Goal: Task Accomplishment & Management: Manage account settings

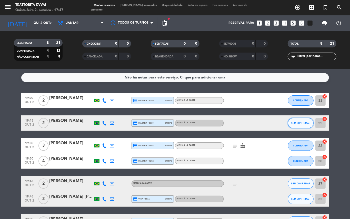
click at [304, 124] on button "SEM CONFIRMAR" at bounding box center [301, 123] width 26 height 10
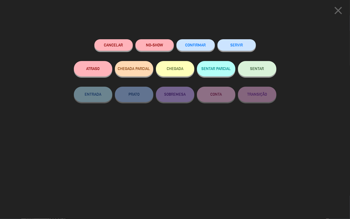
click at [180, 44] on button "CONFIRMAR" at bounding box center [196, 45] width 39 height 12
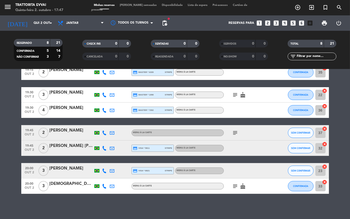
scroll to position [17, 0]
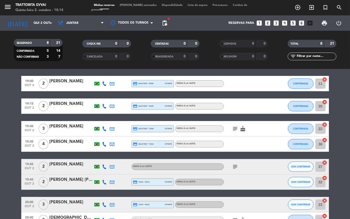
click at [301, 23] on icon "looks_6" at bounding box center [302, 23] width 7 height 7
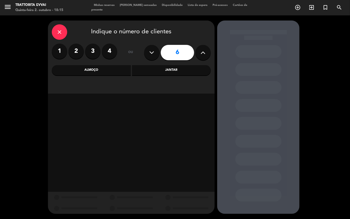
click at [173, 71] on div "Jantar" at bounding box center [171, 70] width 79 height 10
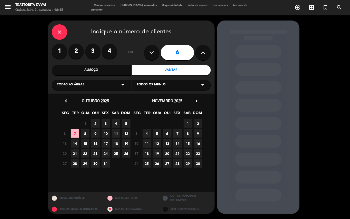
click at [87, 134] on span "8" at bounding box center [85, 133] width 8 height 8
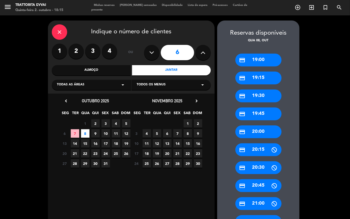
click at [260, 62] on div "credit_card 19:00" at bounding box center [259, 60] width 46 height 13
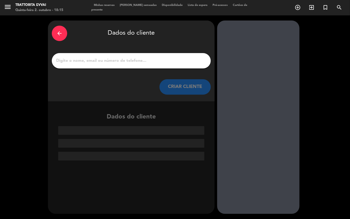
click at [108, 64] on input "1" at bounding box center [131, 60] width 151 height 7
paste input "[PERSON_NAME]"
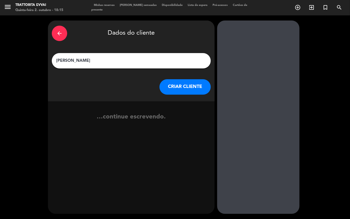
type input "[PERSON_NAME]"
click at [185, 88] on button "CRIAR CLIENTE" at bounding box center [185, 86] width 51 height 15
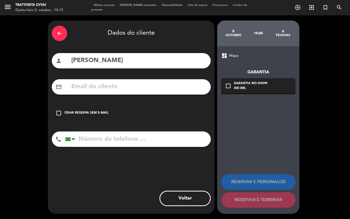
click at [59, 116] on icon "check_box_outline_blank" at bounding box center [59, 113] width 6 height 6
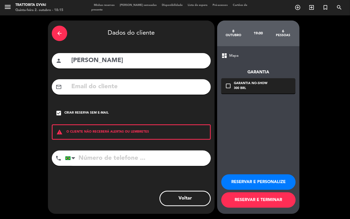
click at [89, 147] on div "arrow_back Dados do cliente person [PERSON_NAME] mail_outline check_box Criar r…" at bounding box center [131, 118] width 167 height 194
click at [80, 160] on input "tel" at bounding box center [138, 158] width 146 height 15
type input "11999999999"
click at [63, 32] on div "arrow_back" at bounding box center [59, 33] width 15 height 15
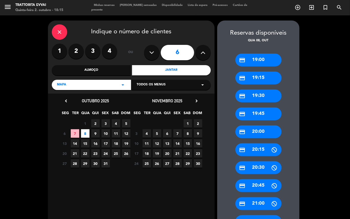
click at [78, 54] on label "2" at bounding box center [76, 51] width 15 height 15
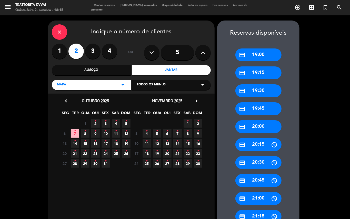
click at [84, 132] on icon "•" at bounding box center [85, 131] width 2 height 8
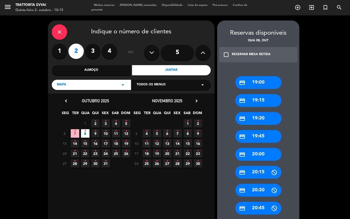
click at [258, 80] on div "credit_card 19:00" at bounding box center [259, 82] width 46 height 13
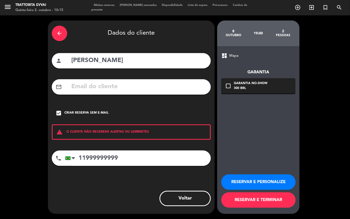
click at [260, 198] on button "RESERVAR E TERMINAR" at bounding box center [259, 200] width 74 height 15
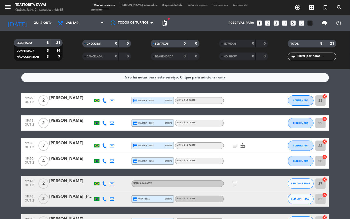
scroll to position [51, 0]
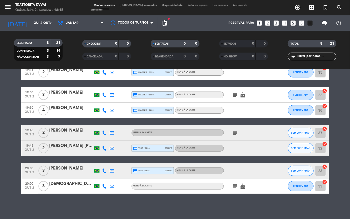
click at [235, 188] on icon "subject" at bounding box center [236, 186] width 6 height 6
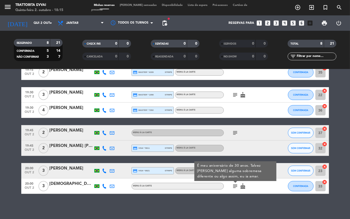
click at [215, 199] on div "Não há notas para este serviço. Clique para adicionar uma 19:00 out 2 2 [PERSON…" at bounding box center [175, 144] width 350 height 150
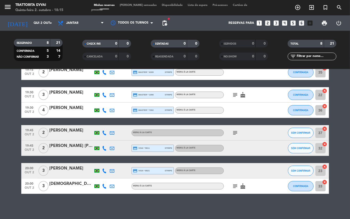
scroll to position [0, 0]
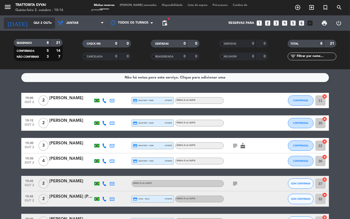
click at [47, 26] on input "Qui 2 out" at bounding box center [52, 23] width 43 height 9
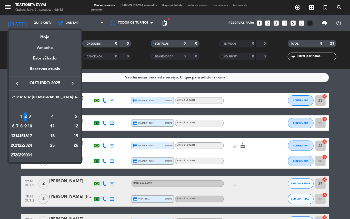
click at [57, 46] on div "Amanhã" at bounding box center [45, 46] width 72 height 11
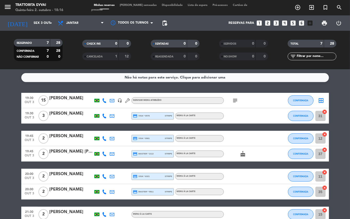
scroll to position [28, 0]
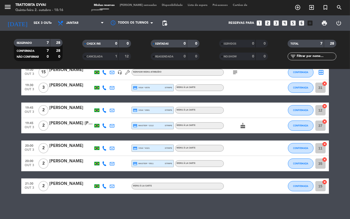
click at [103, 186] on icon at bounding box center [104, 186] width 5 height 5
click at [281, 192] on div at bounding box center [277, 186] width 14 height 15
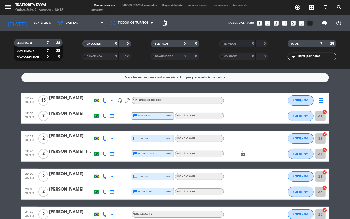
click at [233, 99] on icon "subject" at bounding box center [236, 101] width 6 height 6
click at [118, 89] on div "Não há notas para este serviço. Clique para adicionar uma 19:30 out 3 15 [PERSO…" at bounding box center [175, 144] width 350 height 150
click at [49, 22] on icon "arrow_drop_down" at bounding box center [51, 23] width 6 height 6
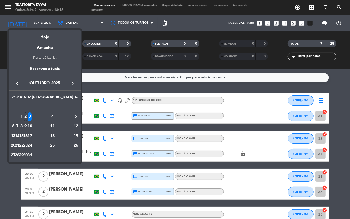
click at [55, 60] on div "Este sábado" at bounding box center [45, 58] width 72 height 14
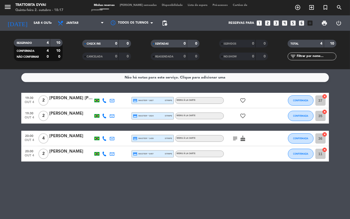
click at [236, 138] on icon "subject" at bounding box center [236, 139] width 6 height 6
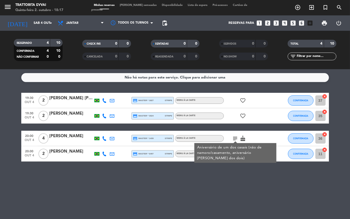
click at [58, 175] on div "Não há notas para este serviço. Clique para adicionar uma 19:30 out 4 2 [PERSON…" at bounding box center [175, 144] width 350 height 150
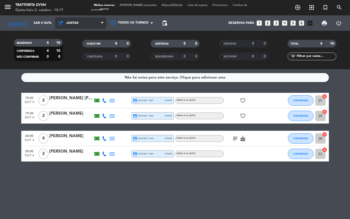
click at [86, 23] on span "Jantar" at bounding box center [80, 22] width 51 height 11
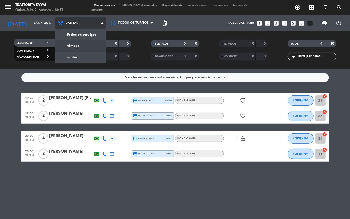
click at [83, 45] on div "menu Trattorita Evvai Quinta-feira 2. outubro - 18:17 Minhas reservas Mesas sem…" at bounding box center [175, 34] width 350 height 69
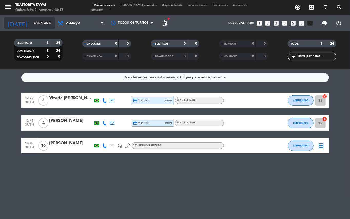
click at [49, 23] on icon "arrow_drop_down" at bounding box center [51, 23] width 6 height 6
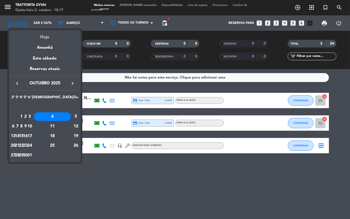
click at [54, 37] on div "Hoje" at bounding box center [45, 35] width 72 height 11
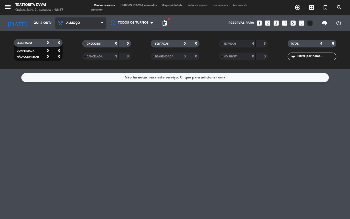
click at [92, 24] on span "Almoço" at bounding box center [80, 22] width 51 height 11
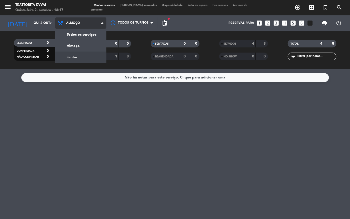
click at [78, 58] on div "menu Trattorita Evvai Quinta-feira 2. outubro - 18:17 Minhas reservas Mesas sem…" at bounding box center [175, 34] width 350 height 69
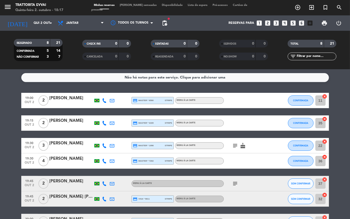
scroll to position [51, 0]
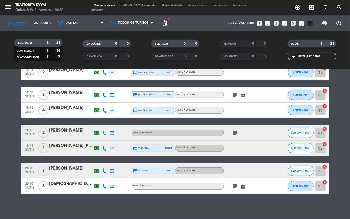
click at [235, 186] on icon "subject" at bounding box center [236, 186] width 6 height 6
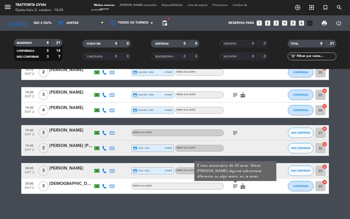
click at [232, 206] on div "Não há notas para este serviço. Clique para adicionar uma 19:00 out 2 2 [PERSON…" at bounding box center [175, 144] width 350 height 150
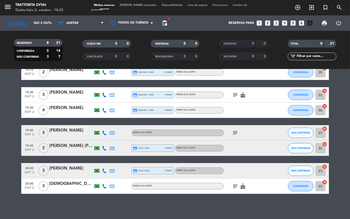
scroll to position [0, 0]
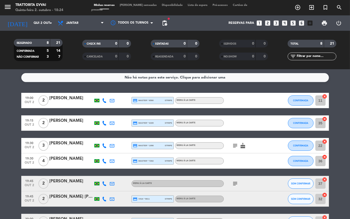
click at [265, 65] on div "RESERVADO 8 21 CONFIRMADA 5 14 NÃO CONFIRMAR 3 7 CHECK INS 0 0 CANCELADA 0 0 SE…" at bounding box center [175, 50] width 350 height 39
click at [200, 210] on div "19:00 out 2 2 [PERSON_NAME] Nagasaki credit_card master * 8590 stripe MENU À LA…" at bounding box center [175, 169] width 308 height 152
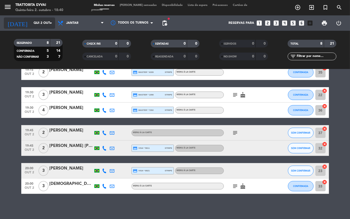
click at [48, 22] on icon "arrow_drop_down" at bounding box center [51, 23] width 6 height 6
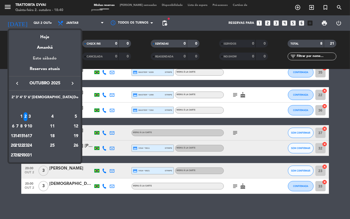
click at [54, 57] on div "Este sábado" at bounding box center [45, 58] width 72 height 14
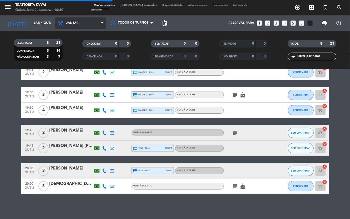
scroll to position [0, 0]
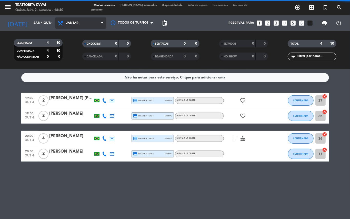
click at [101, 20] on span "Jantar" at bounding box center [80, 22] width 51 height 11
click at [83, 47] on div "menu Trattorita Evvai Quinta-feira 2. outubro - 18:40 Minhas reservas Mesas sem…" at bounding box center [175, 34] width 350 height 69
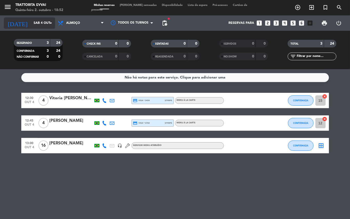
click at [45, 21] on input "Sáb 4 out" at bounding box center [52, 23] width 43 height 9
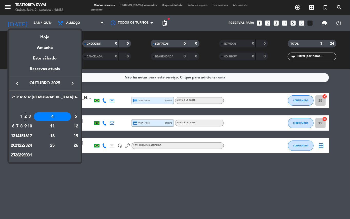
click at [27, 116] on div "2" at bounding box center [26, 116] width 4 height 9
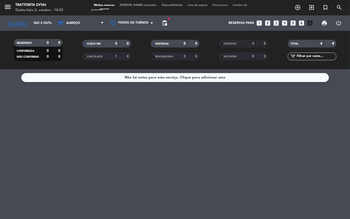
click at [87, 22] on span "Almoço" at bounding box center [80, 22] width 51 height 11
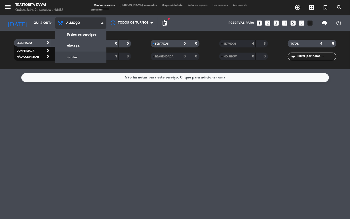
click at [79, 55] on div "menu Trattorita Evvai Quinta-feira 2. outubro - 18:52 Minhas reservas Mesas sem…" at bounding box center [175, 34] width 350 height 69
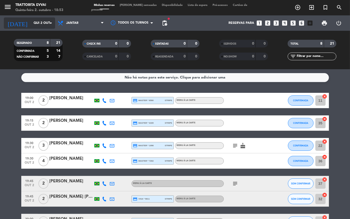
click at [48, 25] on icon "arrow_drop_down" at bounding box center [51, 23] width 6 height 6
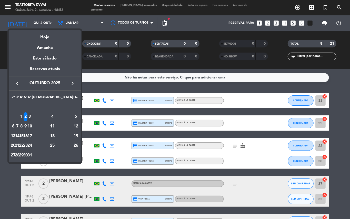
click at [32, 115] on div "3" at bounding box center [30, 116] width 4 height 9
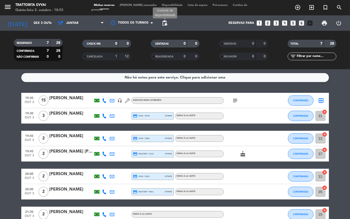
click at [165, 21] on span "pending_actions" at bounding box center [165, 23] width 6 height 6
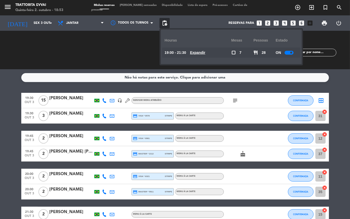
click at [200, 54] on u "Expandir" at bounding box center [197, 53] width 15 height 4
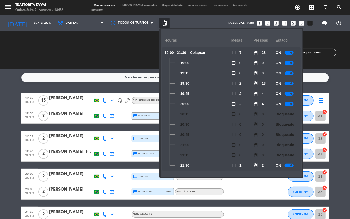
click at [291, 165] on div at bounding box center [289, 166] width 9 height 4
click at [71, 24] on span "Jantar" at bounding box center [72, 23] width 12 height 4
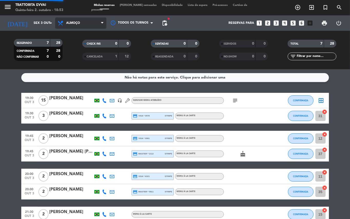
click at [76, 44] on div "menu Trattorita Evvai Quinta-feira 2. outubro - 18:53 Minhas reservas Mesas sem…" at bounding box center [175, 34] width 350 height 69
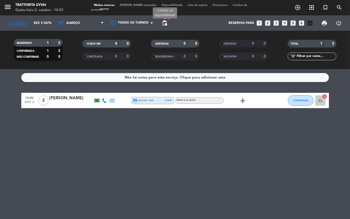
click at [167, 21] on span "pending_actions" at bounding box center [165, 23] width 6 height 6
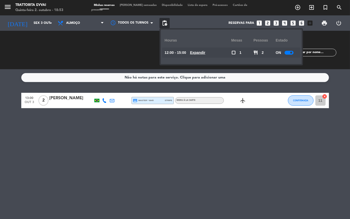
click at [205, 52] on u "Expandir" at bounding box center [197, 53] width 15 height 4
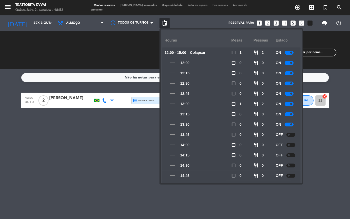
scroll to position [14, 0]
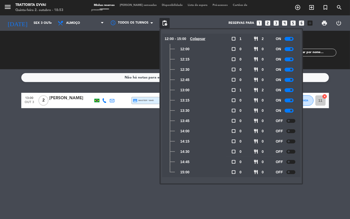
click at [99, 147] on div "Não há notas para este serviço. Clique para adicionar uma 13:00 out 3 2 Giovana…" at bounding box center [175, 144] width 350 height 150
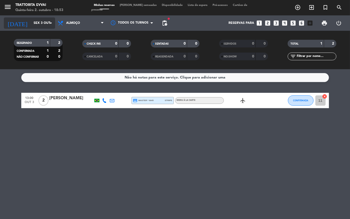
click at [41, 21] on input "Sex 3 out" at bounding box center [52, 23] width 43 height 9
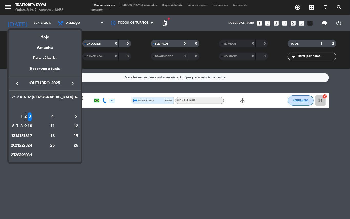
click at [27, 116] on div "2" at bounding box center [26, 116] width 4 height 9
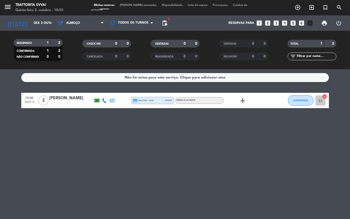
type input "Qui 2 out"
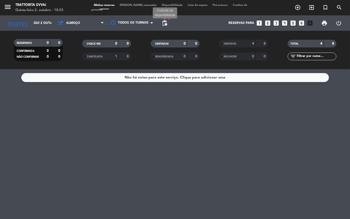
click at [166, 23] on span "pending_actions" at bounding box center [165, 23] width 6 height 6
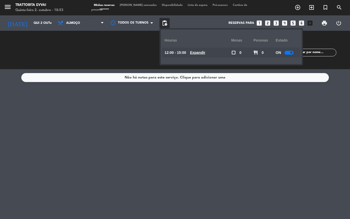
click at [206, 51] on u "Expandir" at bounding box center [197, 53] width 15 height 4
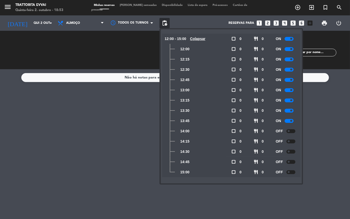
click at [162, 20] on span "pending_actions" at bounding box center [165, 23] width 6 height 6
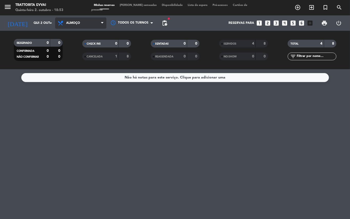
click at [93, 26] on span "Almoço" at bounding box center [80, 22] width 51 height 11
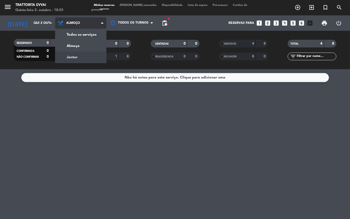
click at [76, 56] on div "menu Trattorita Evvai Quinta-feira 2. outubro - 18:53 Minhas reservas Mesas sem…" at bounding box center [175, 34] width 350 height 69
